Goal: Task Accomplishment & Management: Manage account settings

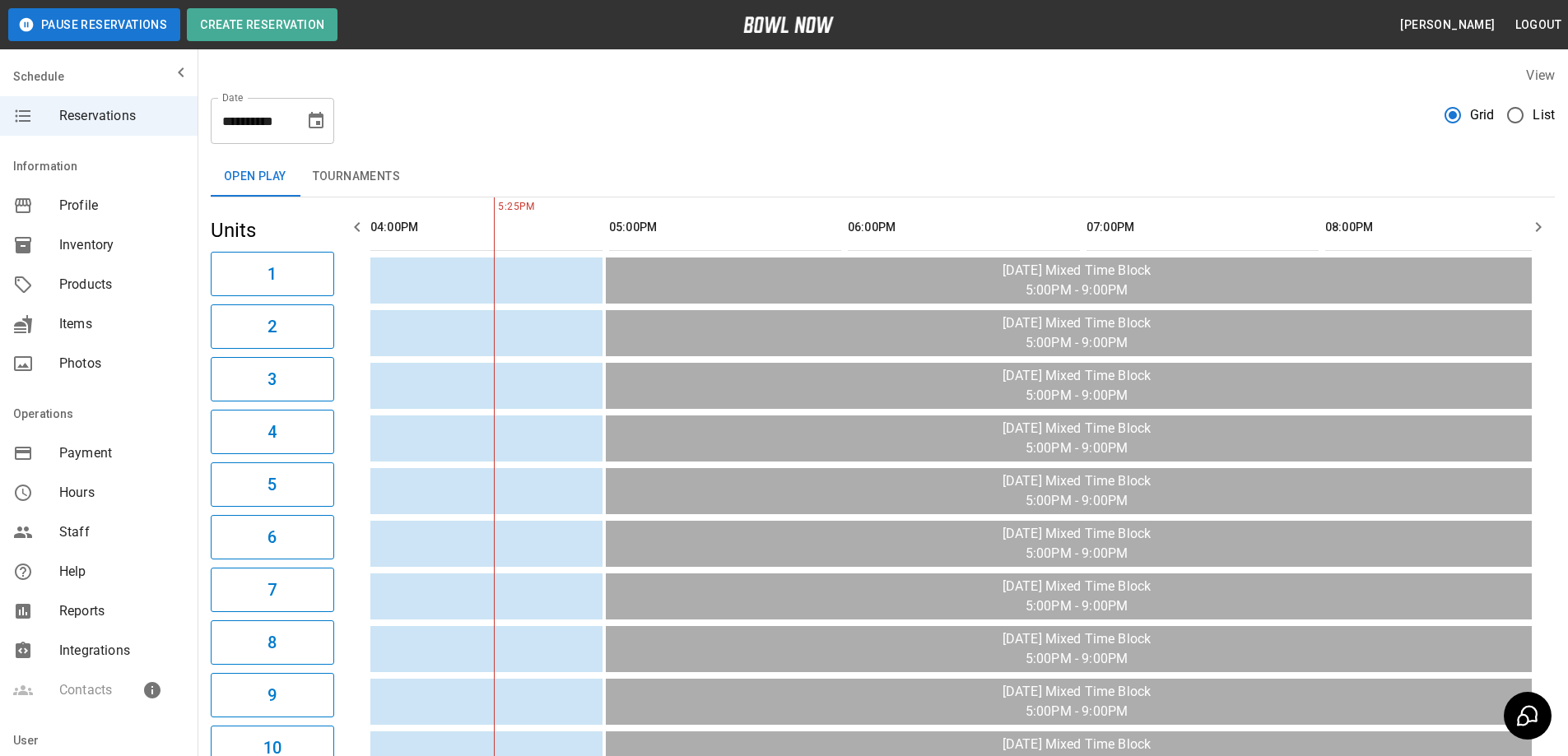
click at [96, 247] on span "Inventory" at bounding box center [121, 245] width 125 height 19
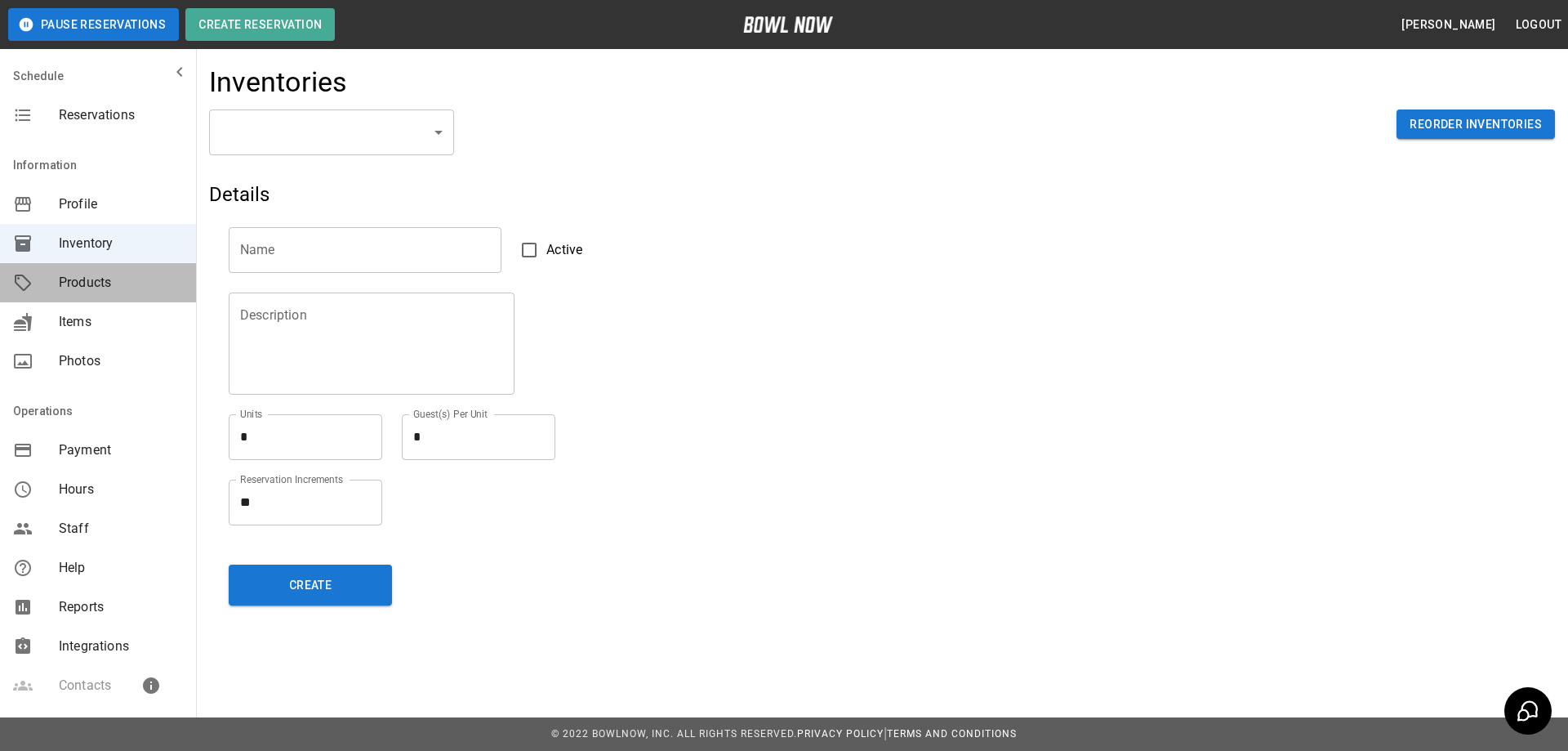
click at [131, 275] on span "Products" at bounding box center [120, 282] width 124 height 19
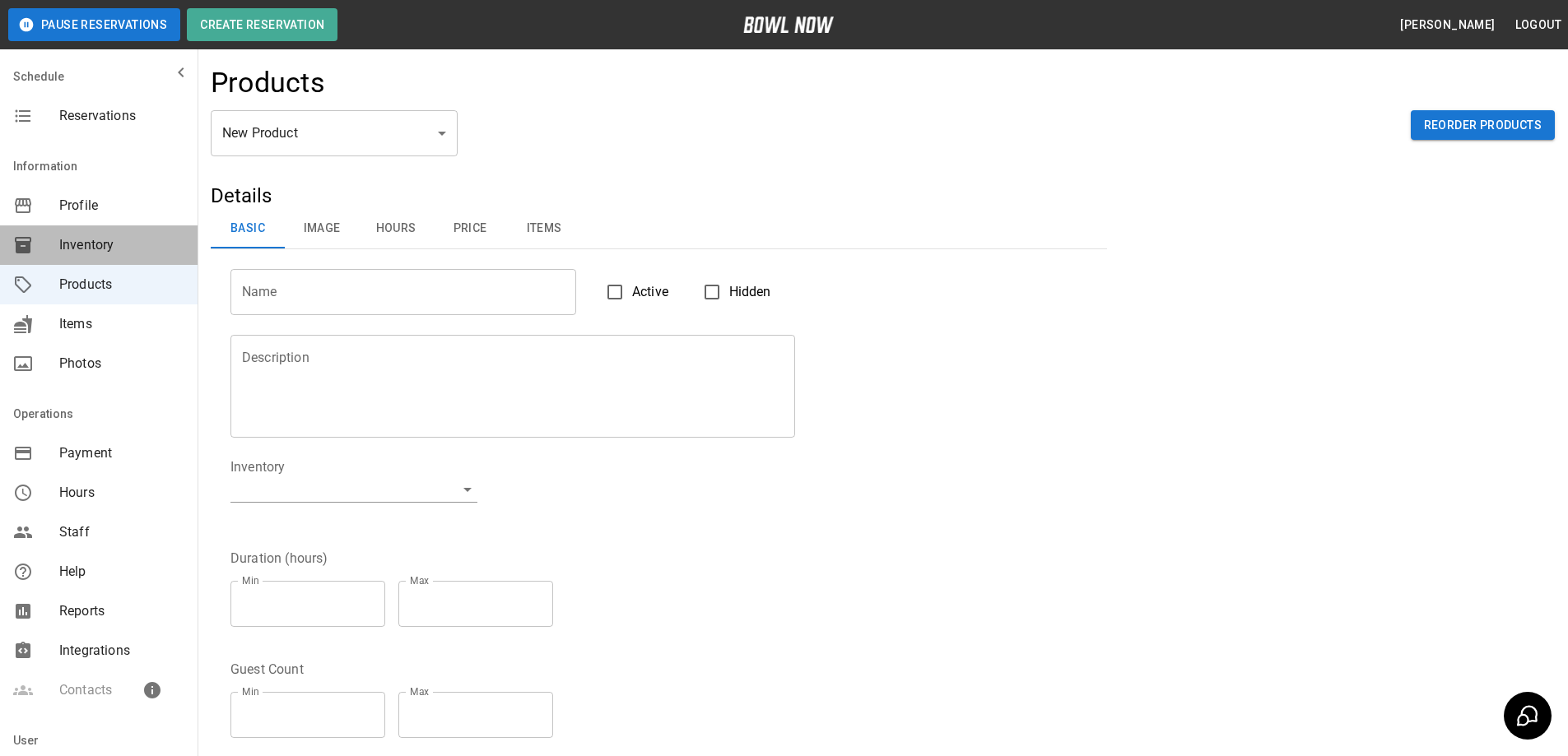
click at [126, 250] on span "Inventory" at bounding box center [121, 245] width 125 height 19
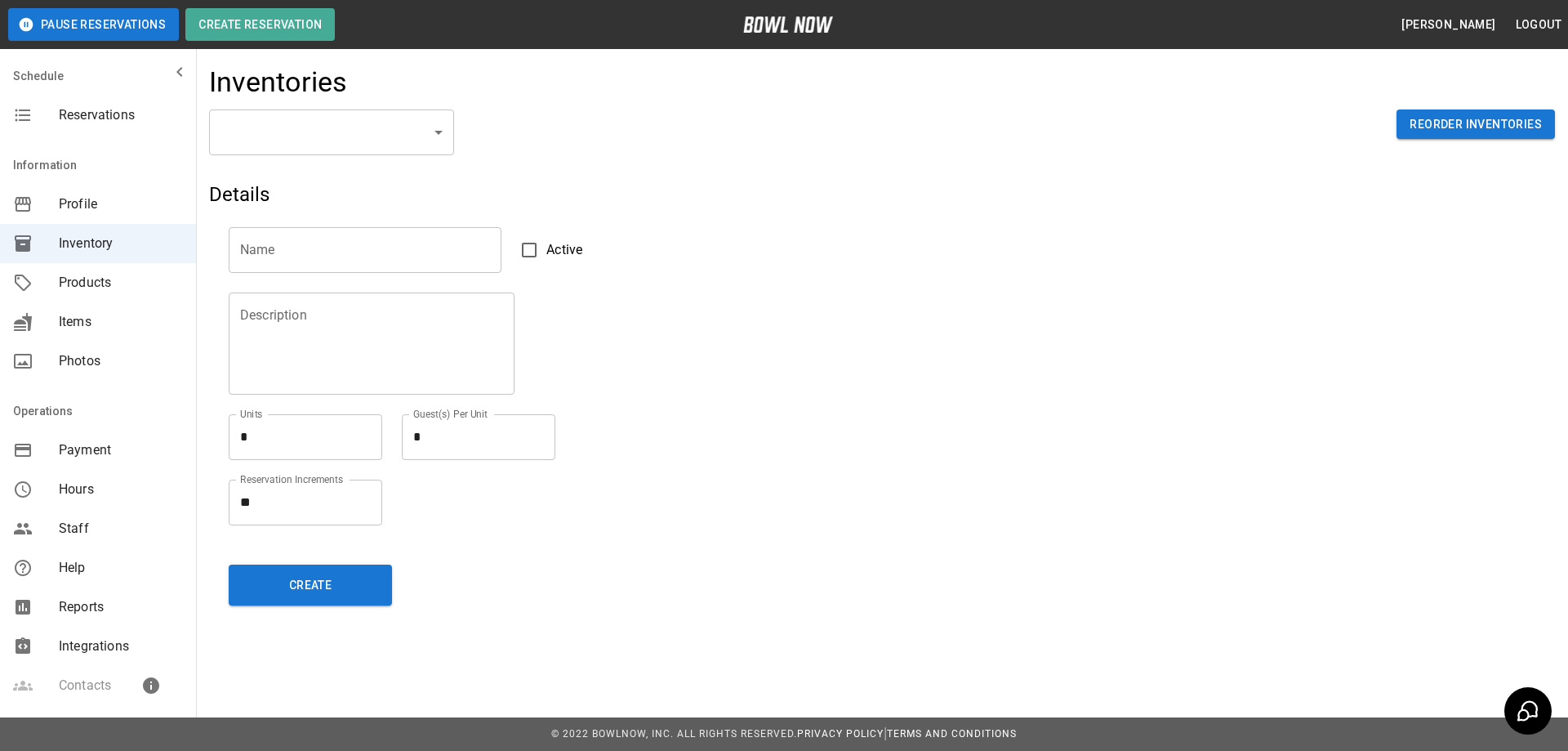
click at [422, 134] on body "Pause Reservations Create Reservation [PERSON_NAME] Logout Schedule Reservation…" at bounding box center [784, 376] width 1568 height 751
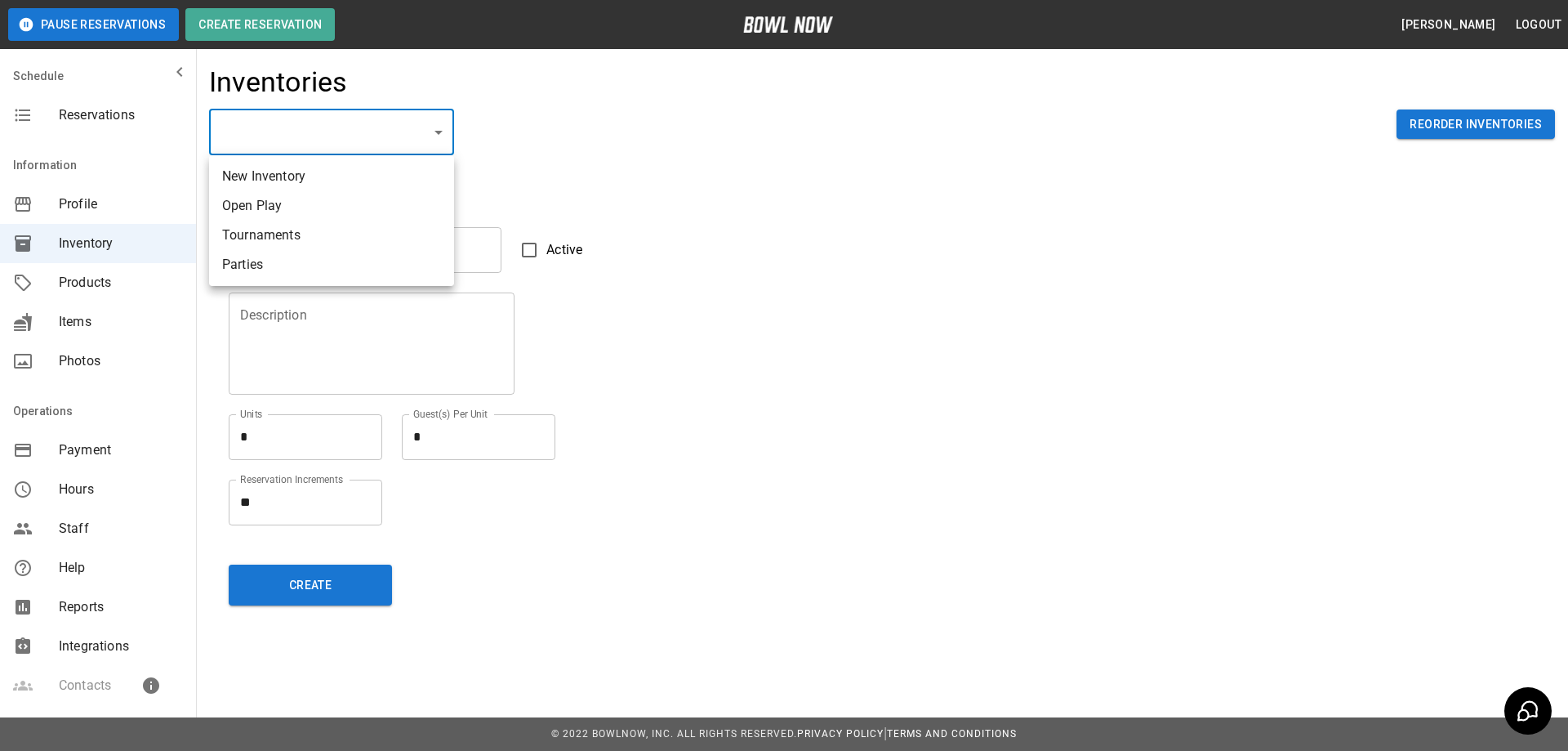
click at [615, 139] on div at bounding box center [784, 376] width 1568 height 751
click at [95, 277] on span "Products" at bounding box center [120, 282] width 124 height 19
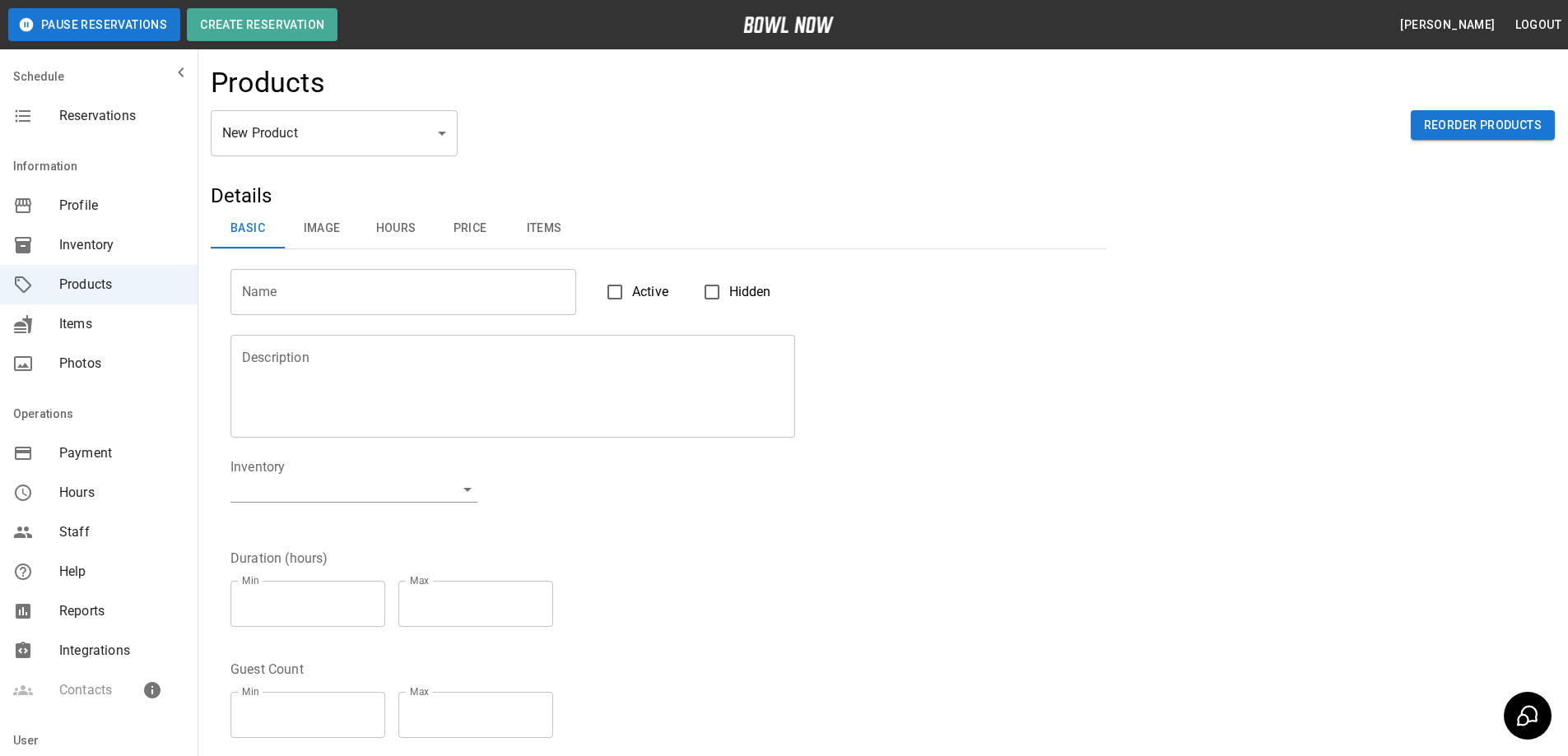
click at [432, 150] on body "Pause Reservations Create Reservation [PERSON_NAME] Logout Schedule Reservation…" at bounding box center [784, 530] width 1568 height 1061
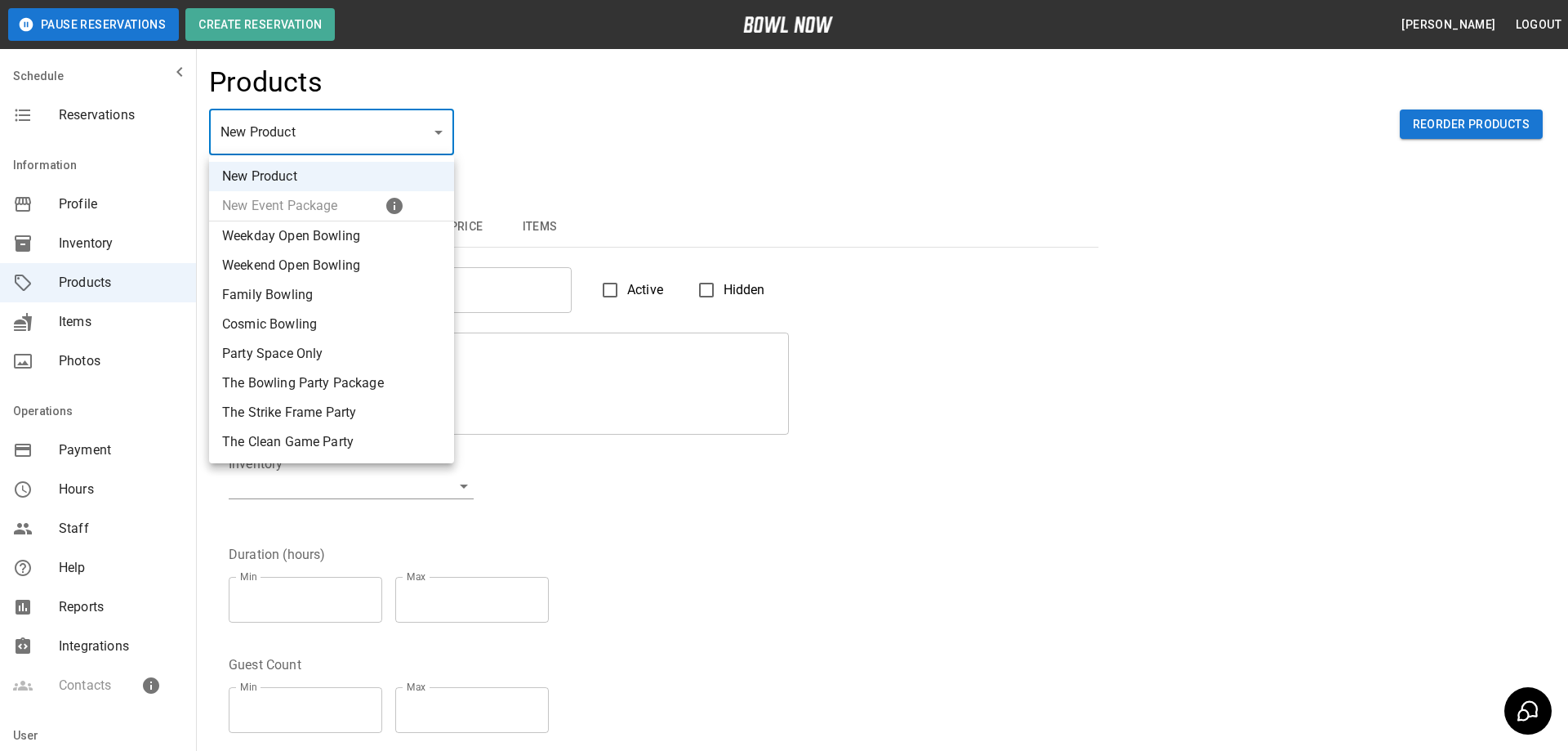
click at [429, 149] on div at bounding box center [784, 376] width 1568 height 751
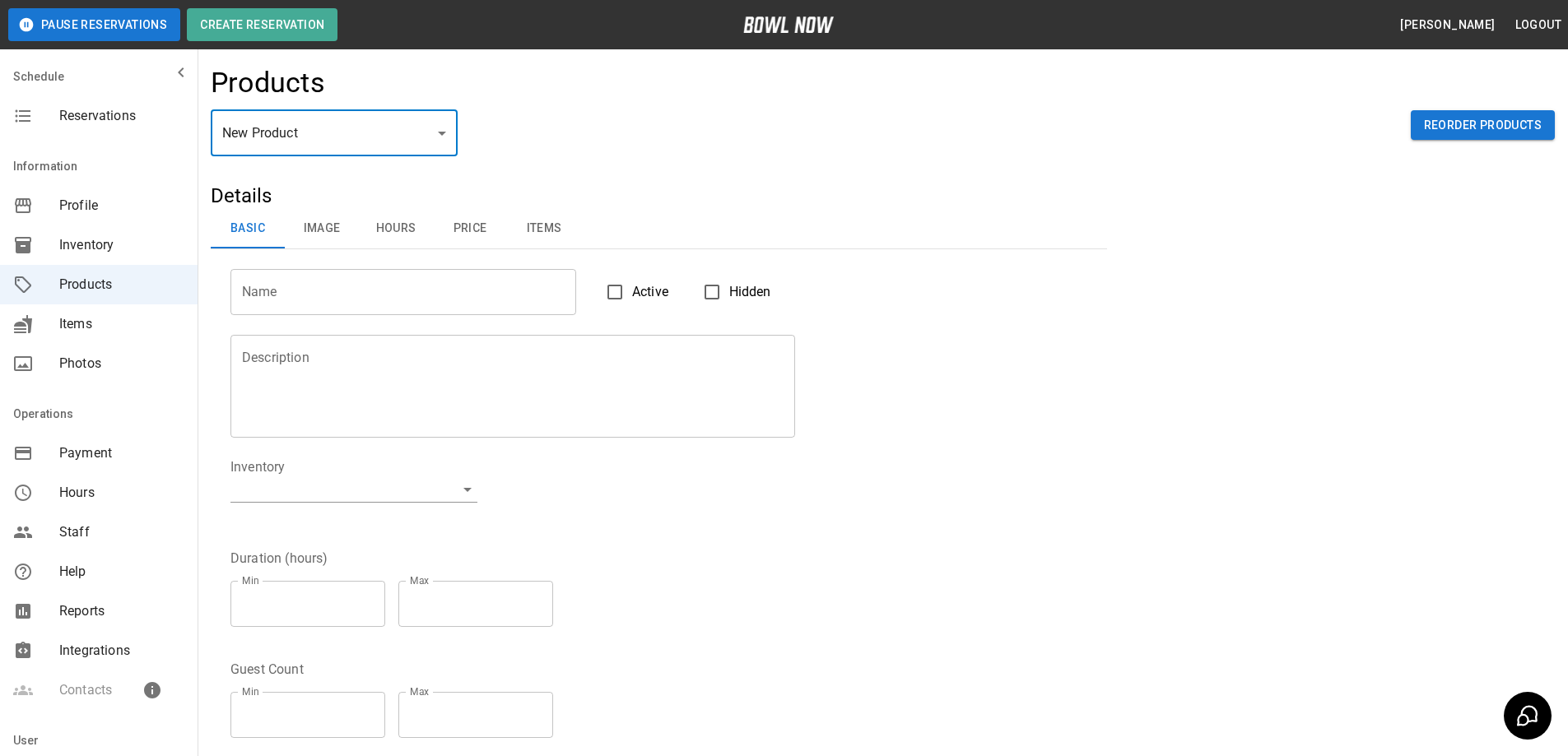
click at [63, 330] on span "Items" at bounding box center [121, 324] width 125 height 19
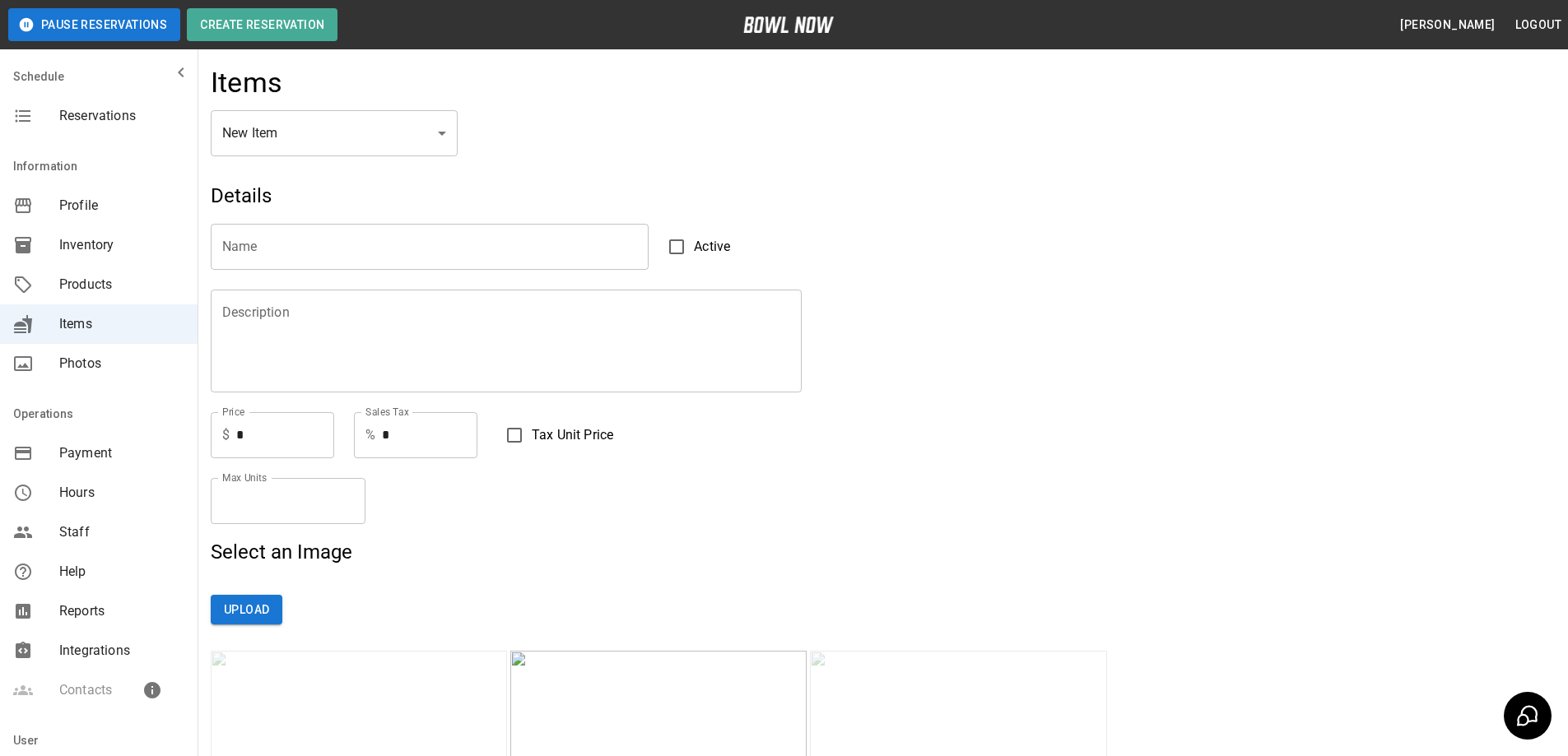
click at [99, 196] on span "Profile" at bounding box center [121, 205] width 125 height 19
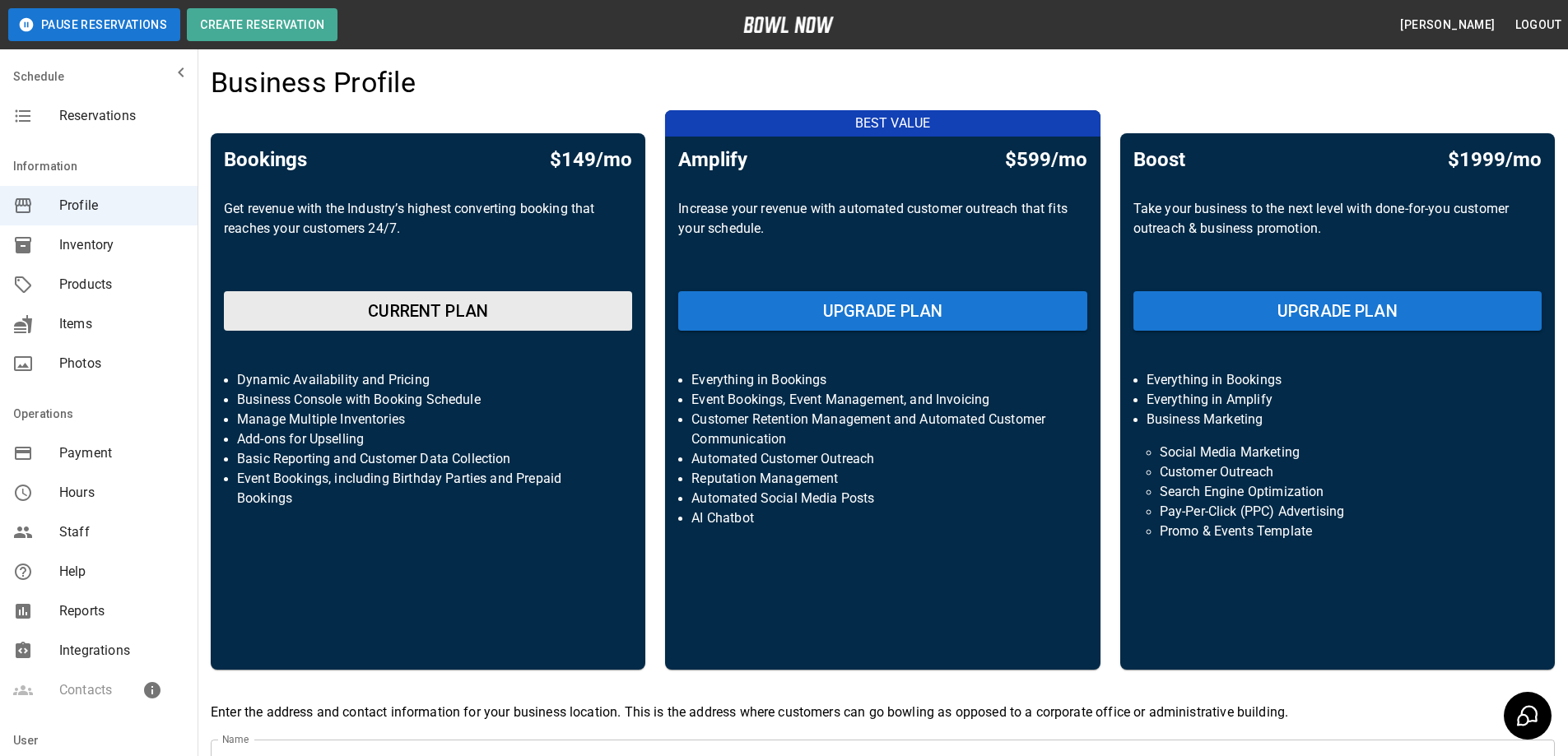
click at [113, 247] on span "Inventory" at bounding box center [121, 245] width 125 height 19
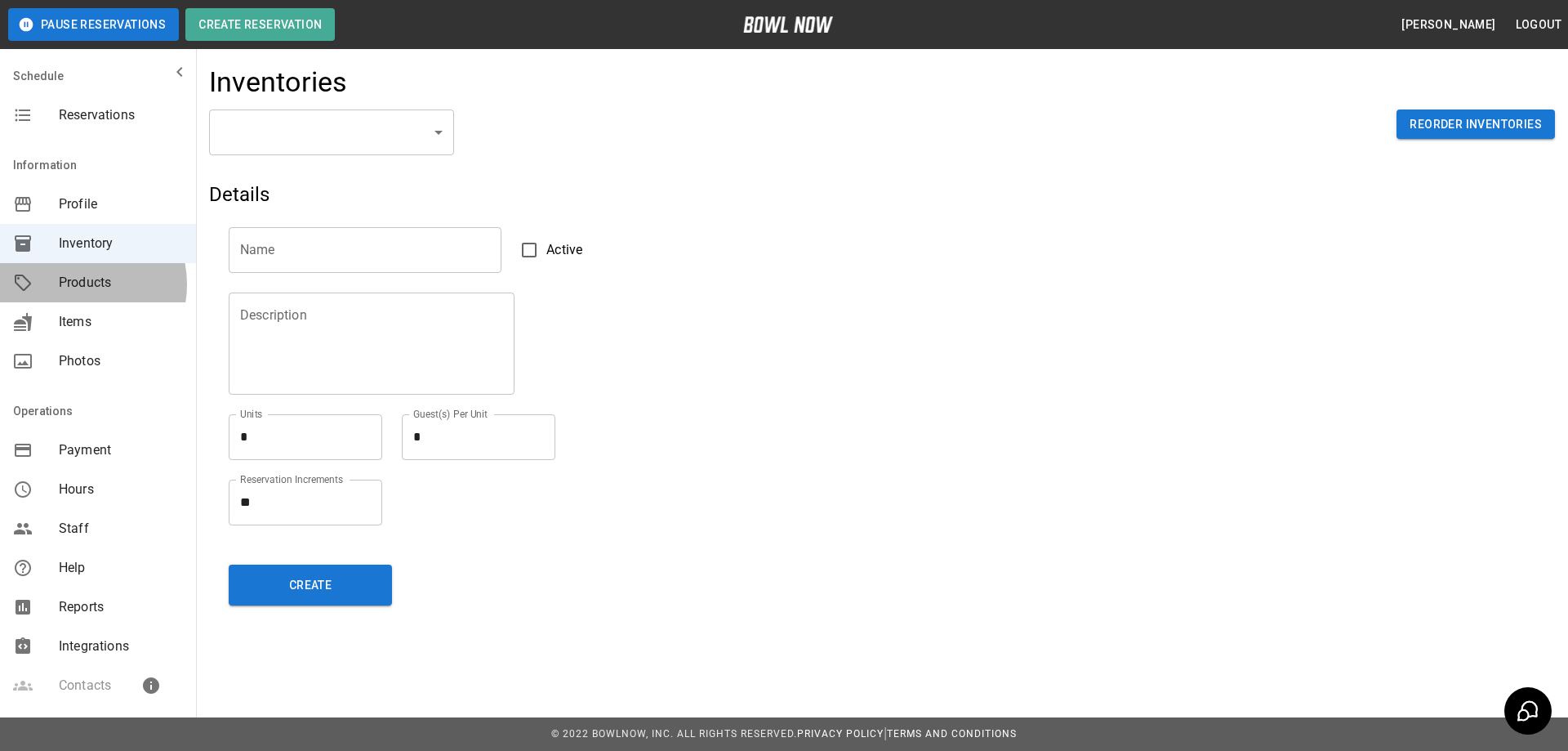
click at [77, 284] on span "Products" at bounding box center [120, 282] width 124 height 19
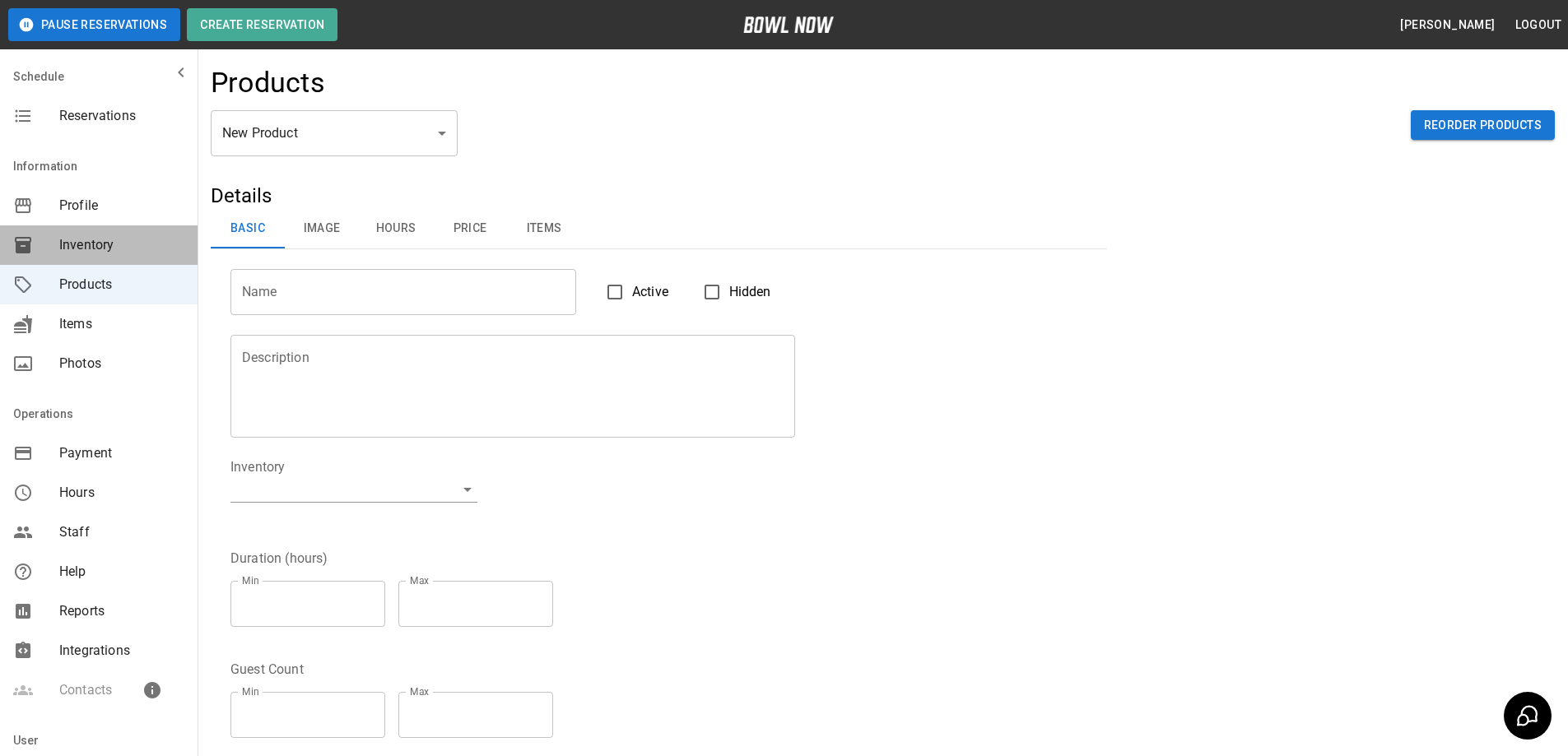
click at [102, 250] on span "Inventory" at bounding box center [121, 245] width 125 height 19
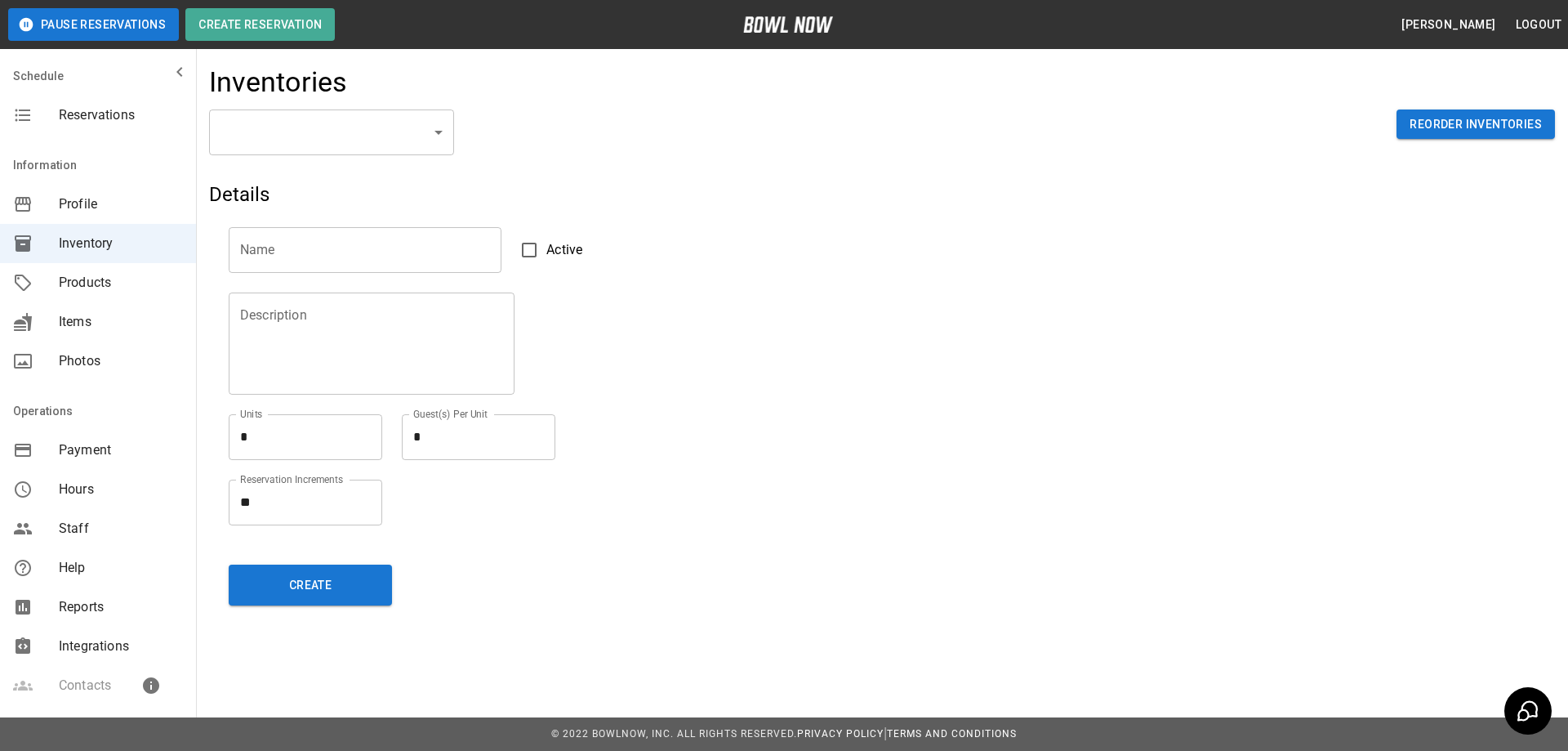
click at [413, 141] on body "Pause Reservations Create Reservation [PERSON_NAME] Logout Schedule Reservation…" at bounding box center [784, 376] width 1568 height 751
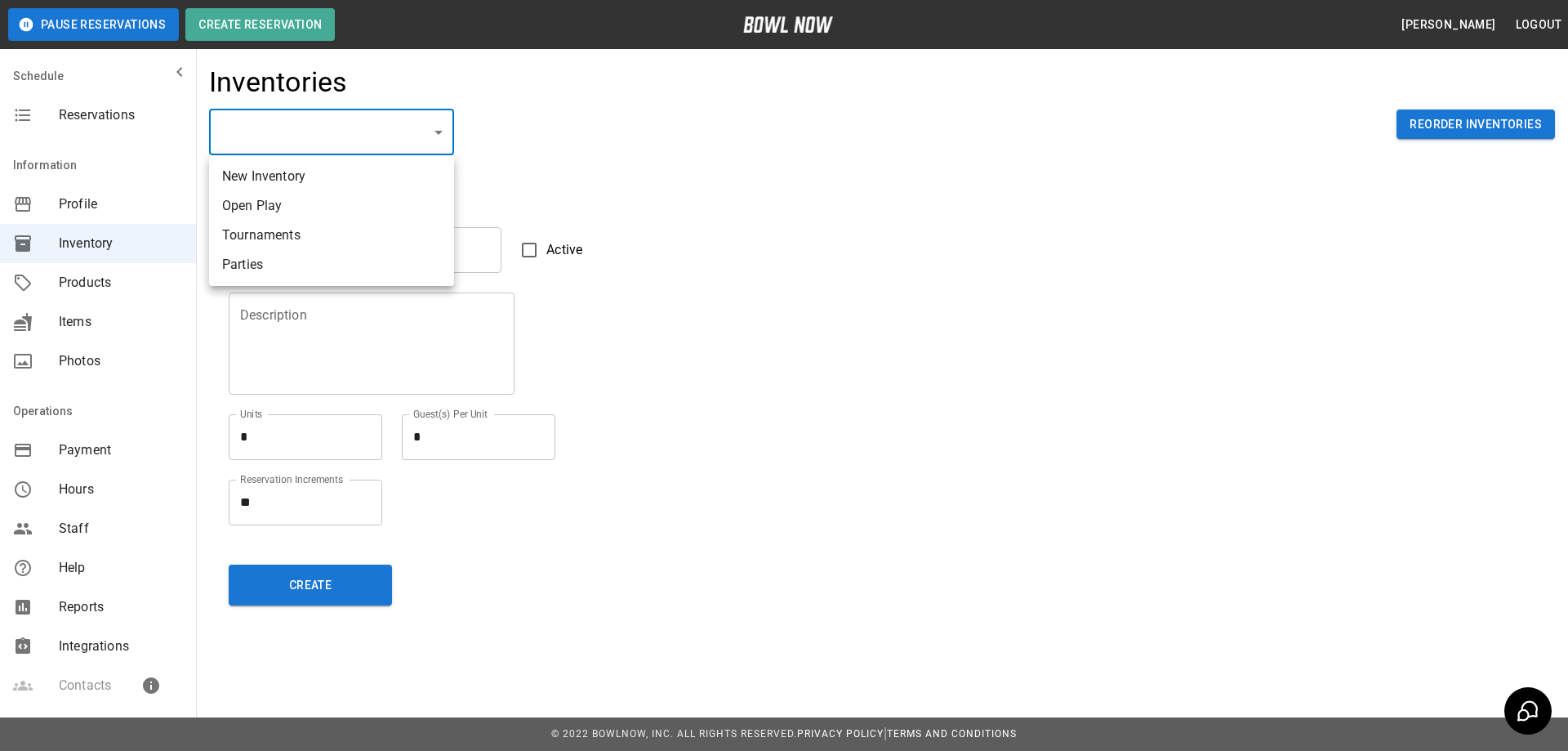
click at [364, 204] on li "Open Play" at bounding box center [331, 206] width 245 height 30
type input "**********"
type input "*********"
type textarea "**"
type textarea "*"
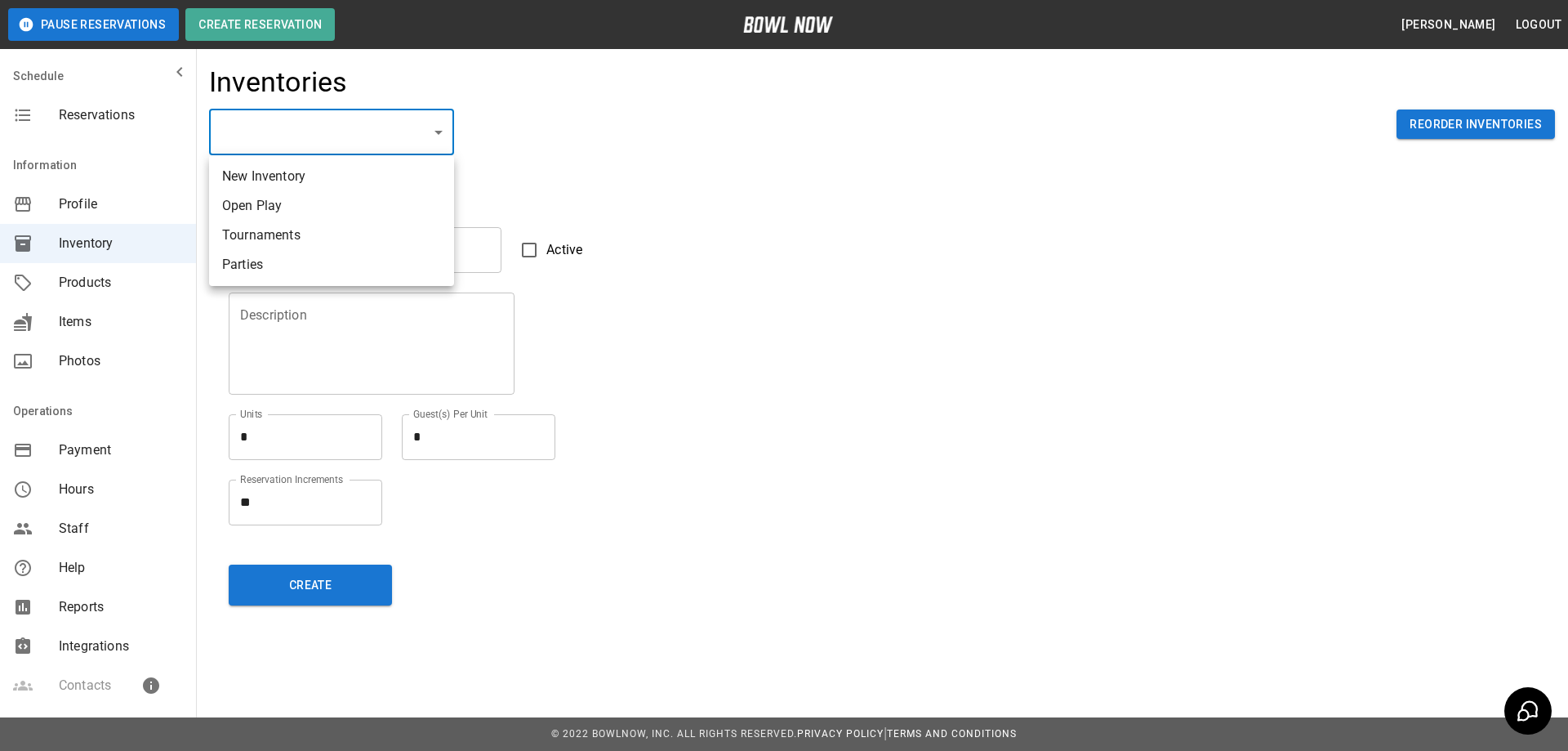
type textarea "**"
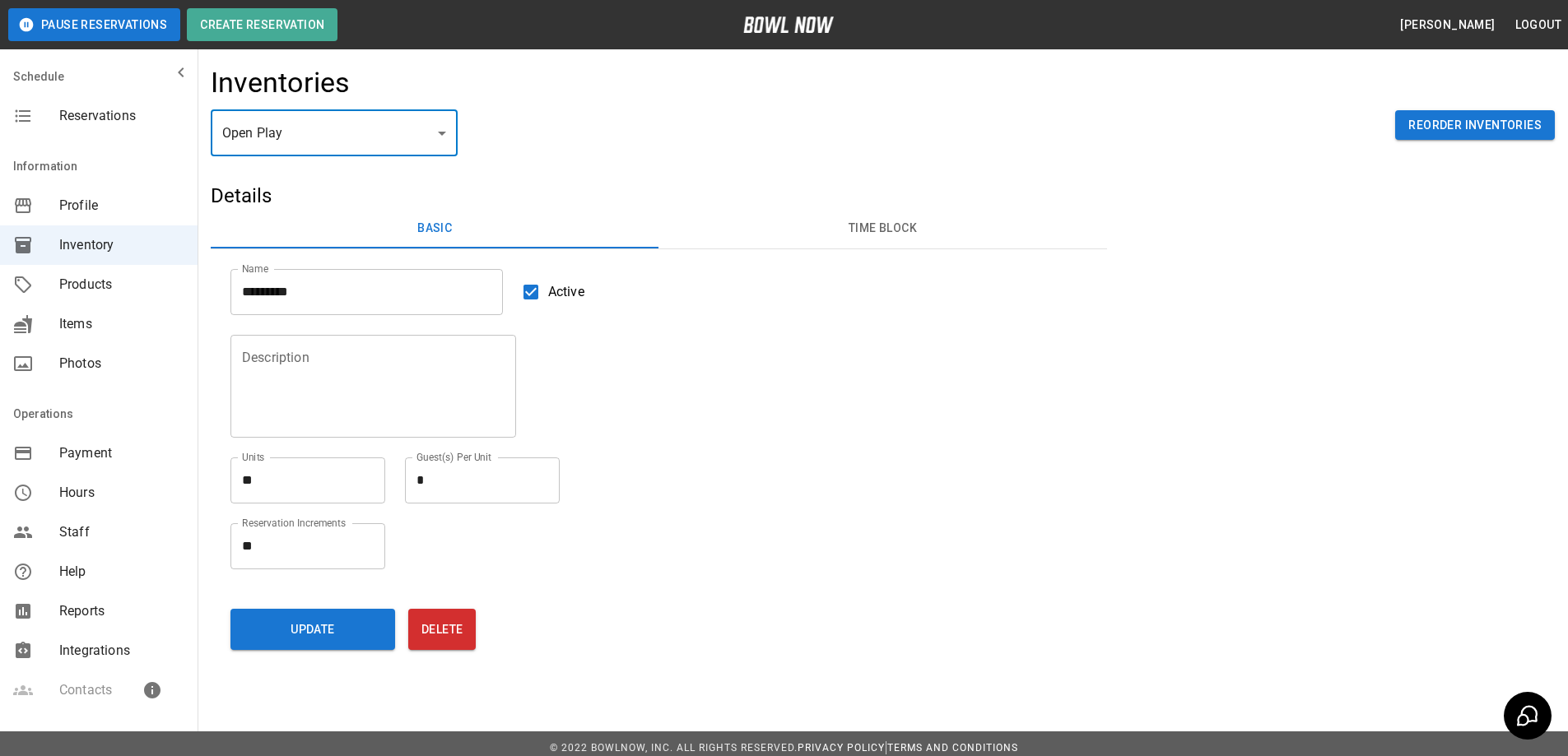
click at [865, 233] on button "Time Block" at bounding box center [882, 228] width 448 height 40
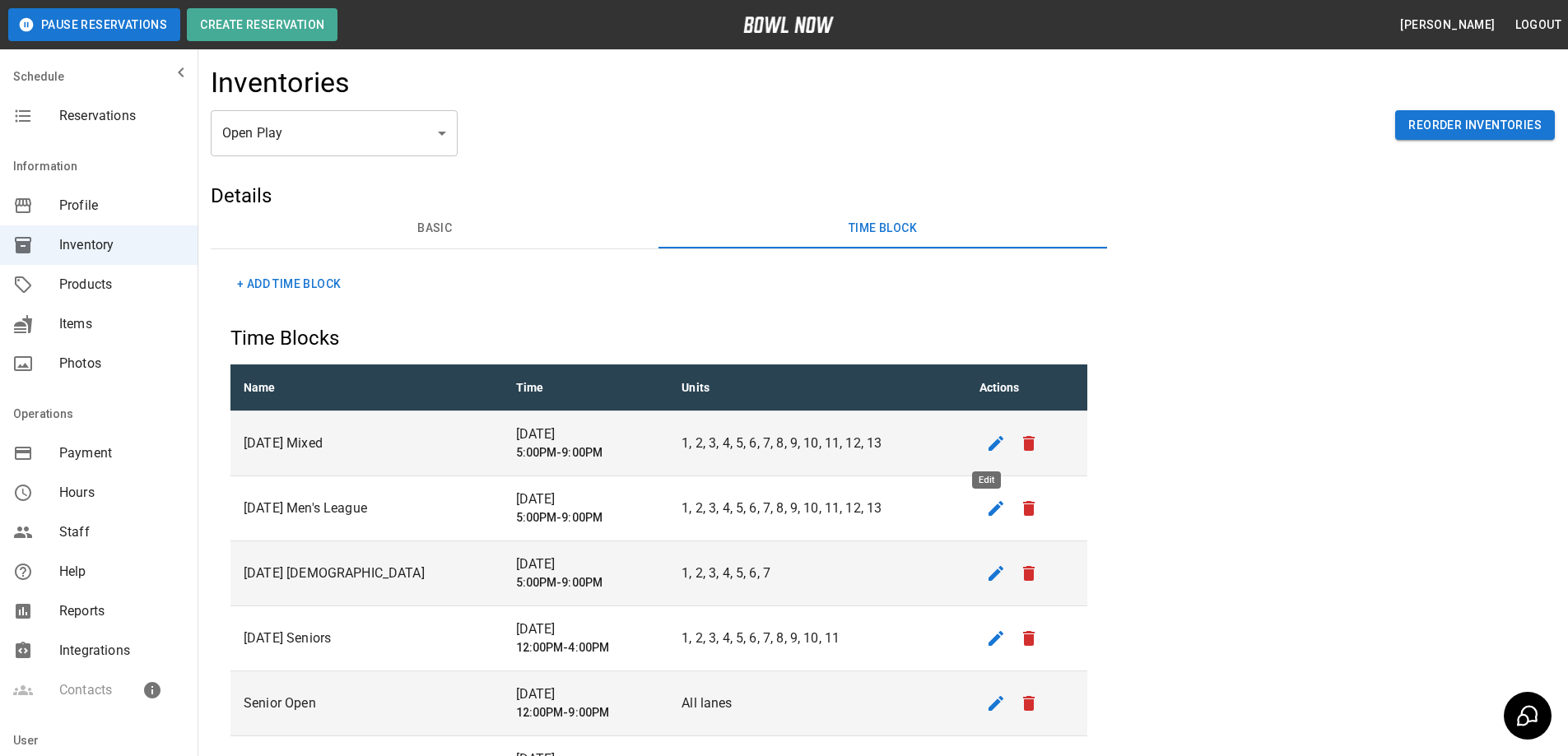
click at [989, 449] on icon "edit" at bounding box center [995, 443] width 15 height 15
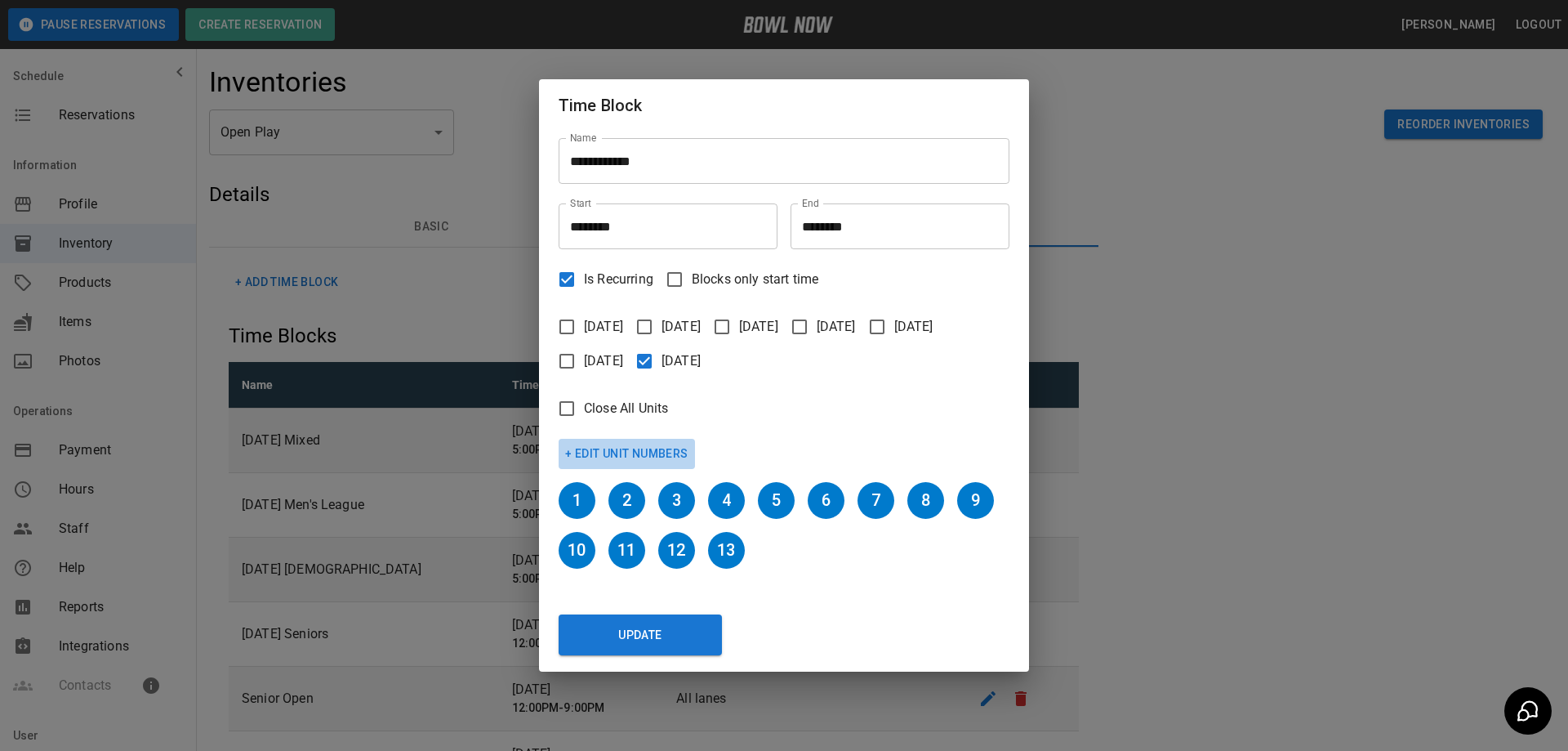
click at [652, 448] on button "+ Edit Unit Numbers" at bounding box center [627, 453] width 136 height 30
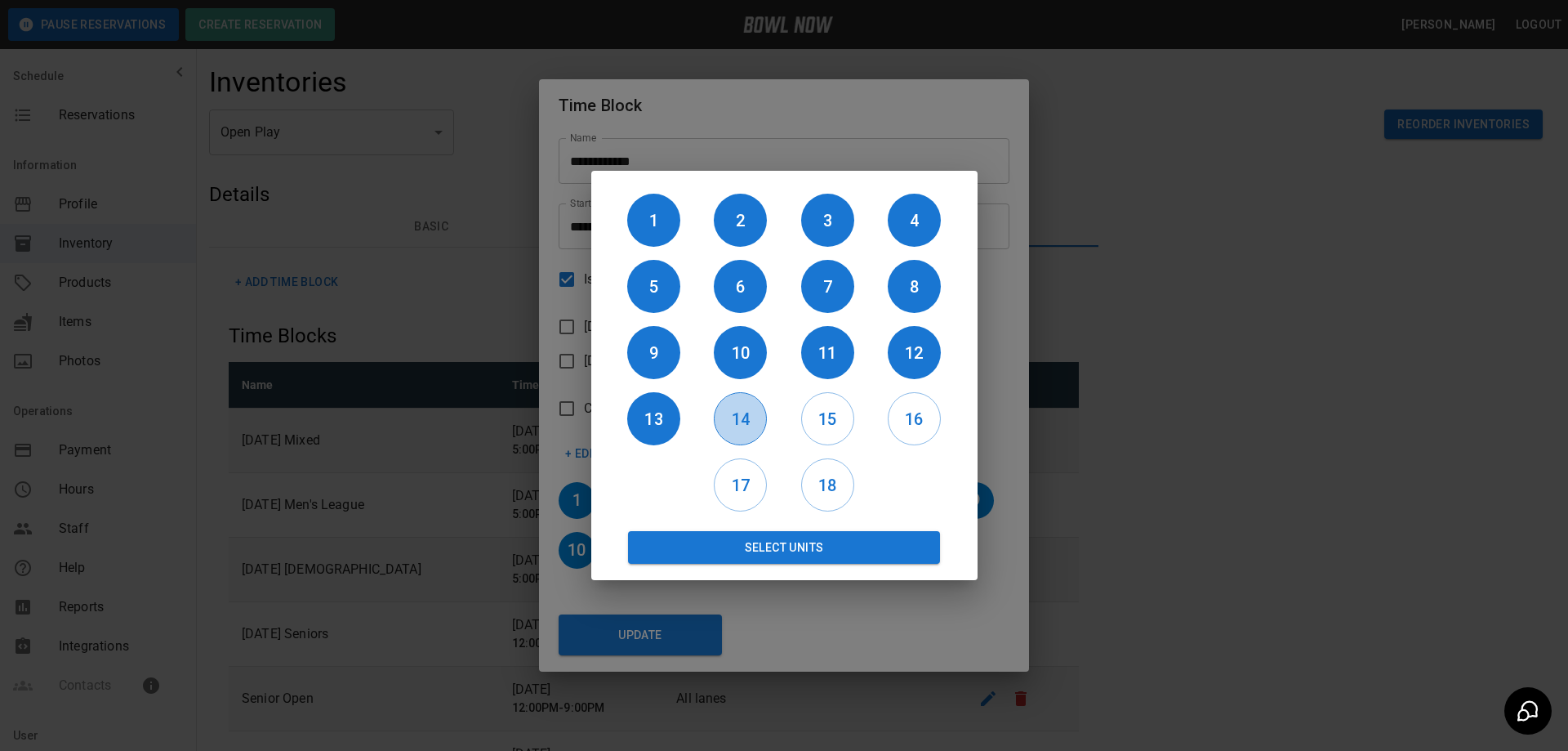
click at [746, 422] on h6 "14" at bounding box center [740, 419] width 52 height 26
click at [829, 429] on h6 "15" at bounding box center [828, 419] width 52 height 26
click at [774, 559] on button "Select Units" at bounding box center [784, 547] width 313 height 33
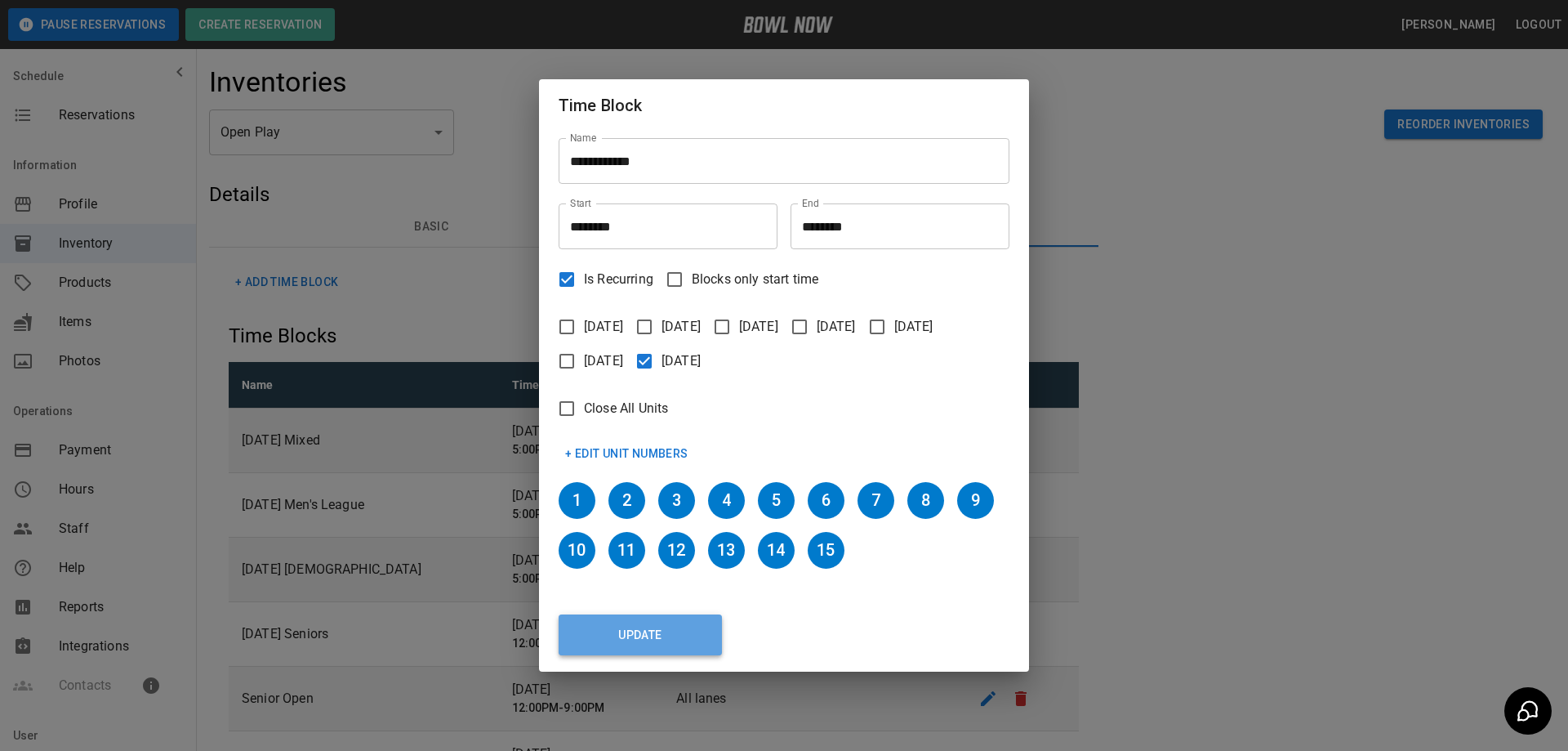
click at [643, 630] on button "Update" at bounding box center [640, 635] width 163 height 41
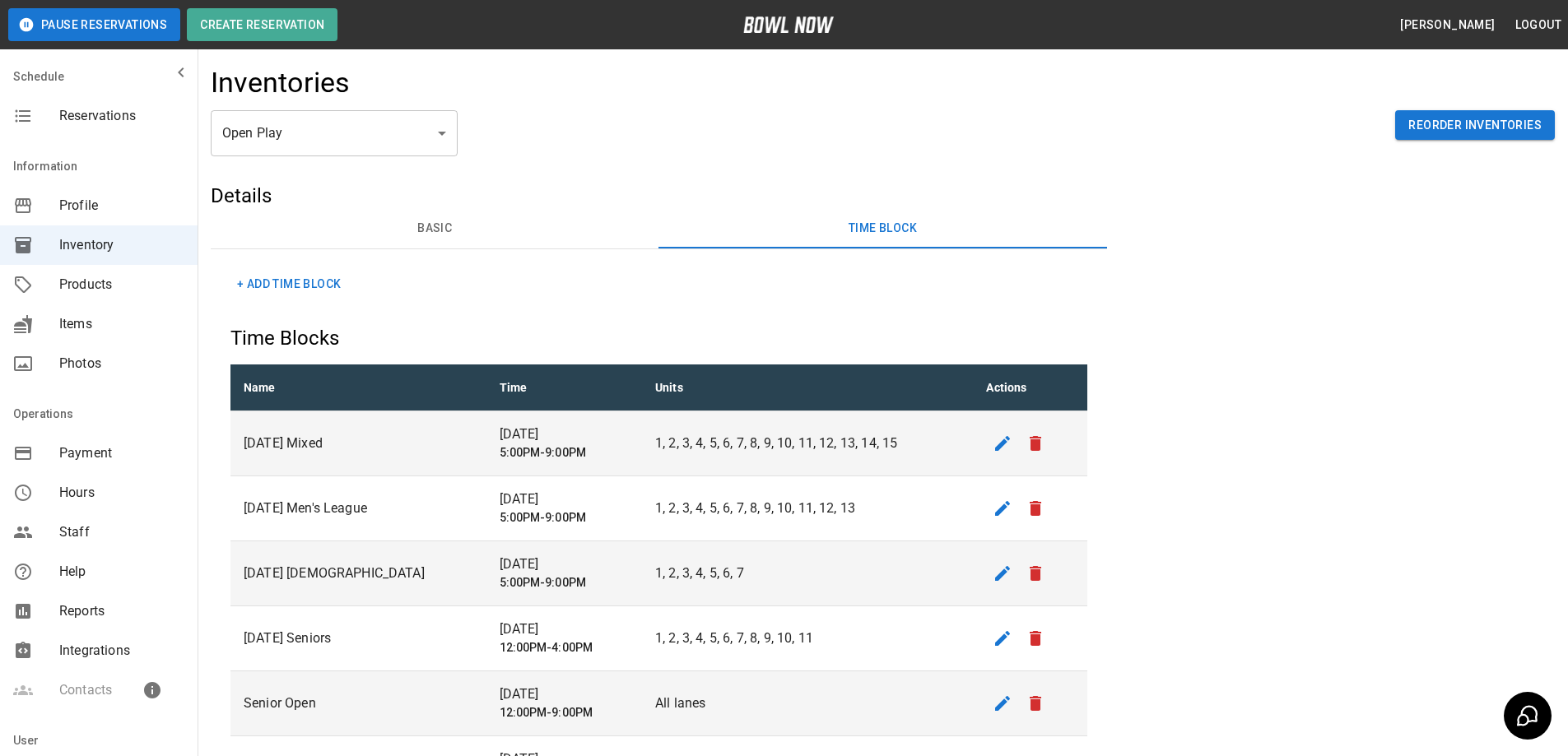
click at [93, 281] on span "Products" at bounding box center [121, 284] width 125 height 19
